Goal: Task Accomplishment & Management: Use online tool/utility

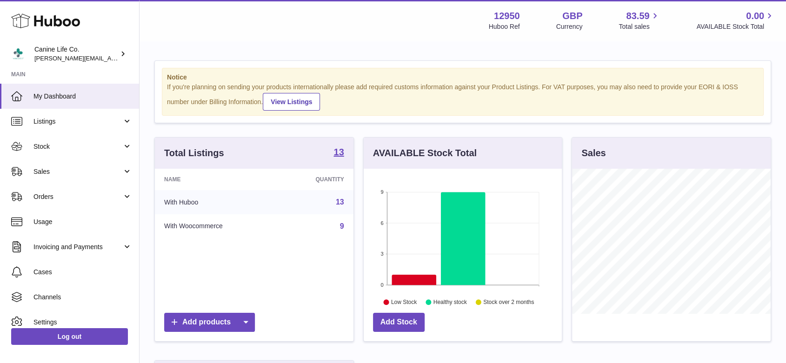
scroll to position [145, 198]
click at [53, 179] on link "Sales" at bounding box center [69, 171] width 139 height 25
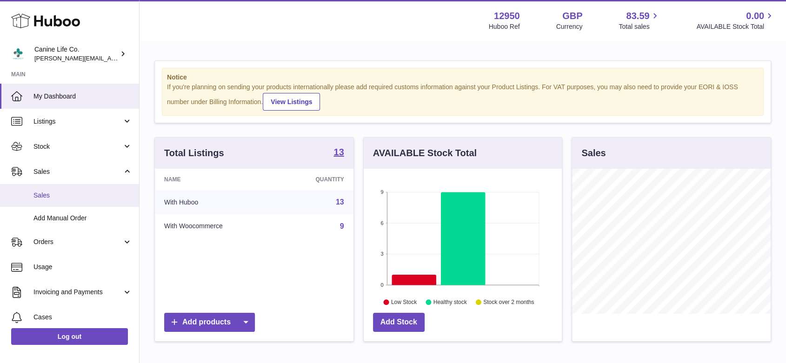
click at [49, 201] on link "Sales" at bounding box center [69, 195] width 139 height 23
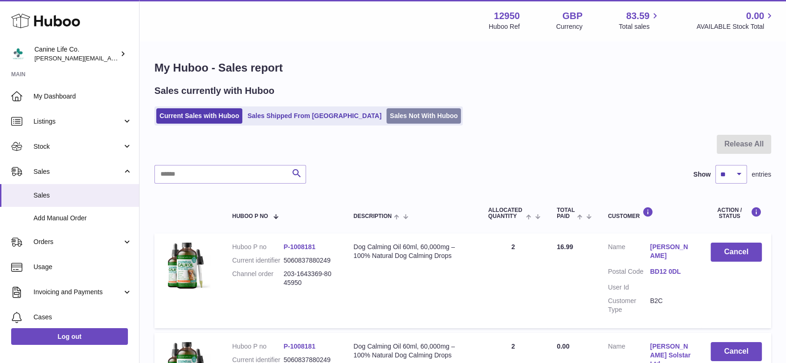
click at [391, 113] on link "Sales Not With Huboo" at bounding box center [424, 115] width 74 height 15
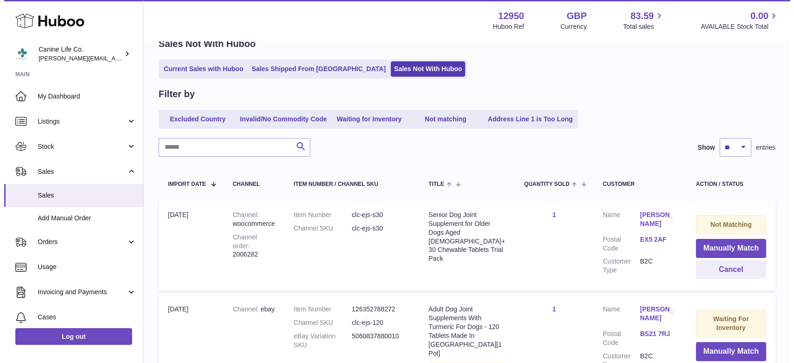
scroll to position [86, 0]
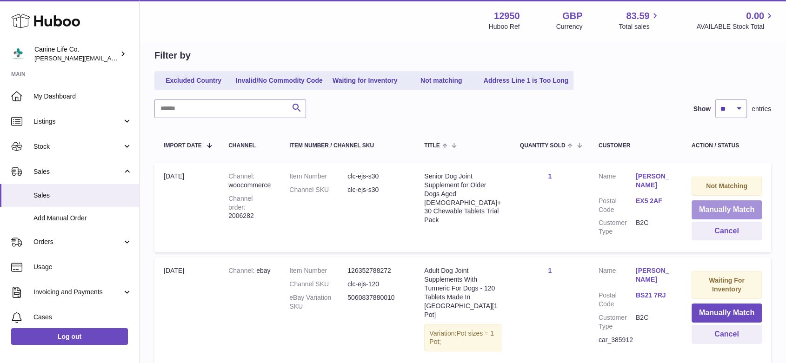
click at [729, 211] on button "Manually Match" at bounding box center [727, 210] width 70 height 19
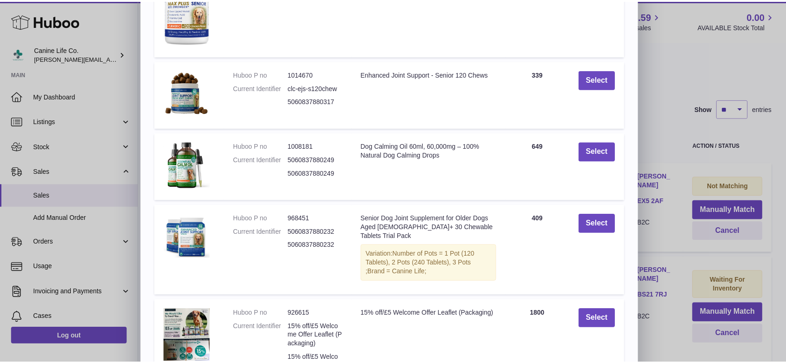
scroll to position [164, 0]
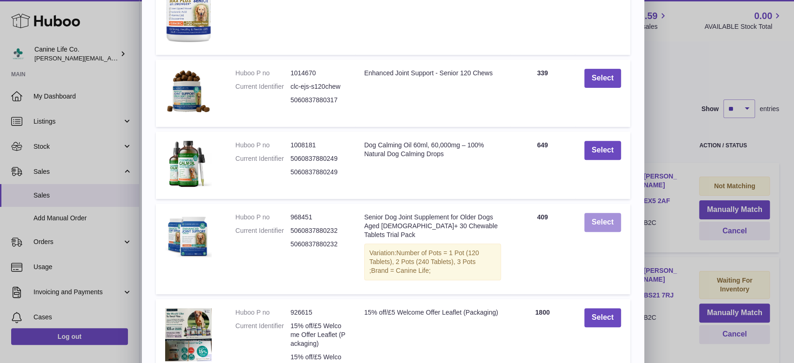
click at [607, 222] on button "Select" at bounding box center [603, 222] width 37 height 19
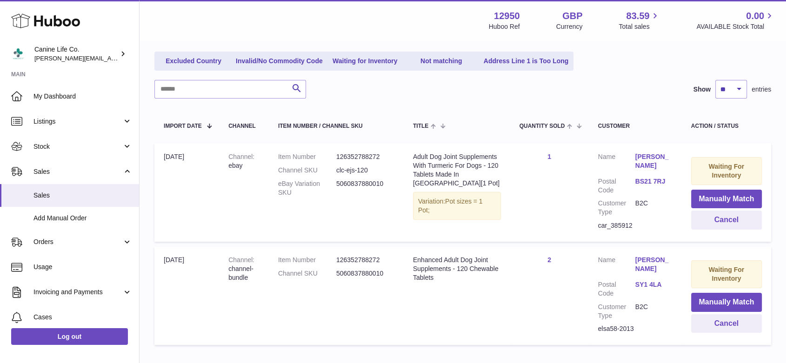
scroll to position [164, 0]
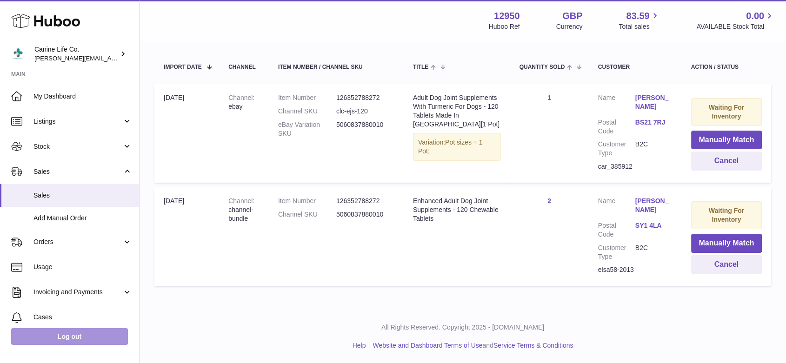
click at [67, 338] on link "Log out" at bounding box center [69, 337] width 117 height 17
